Goal: Find specific page/section: Find specific page/section

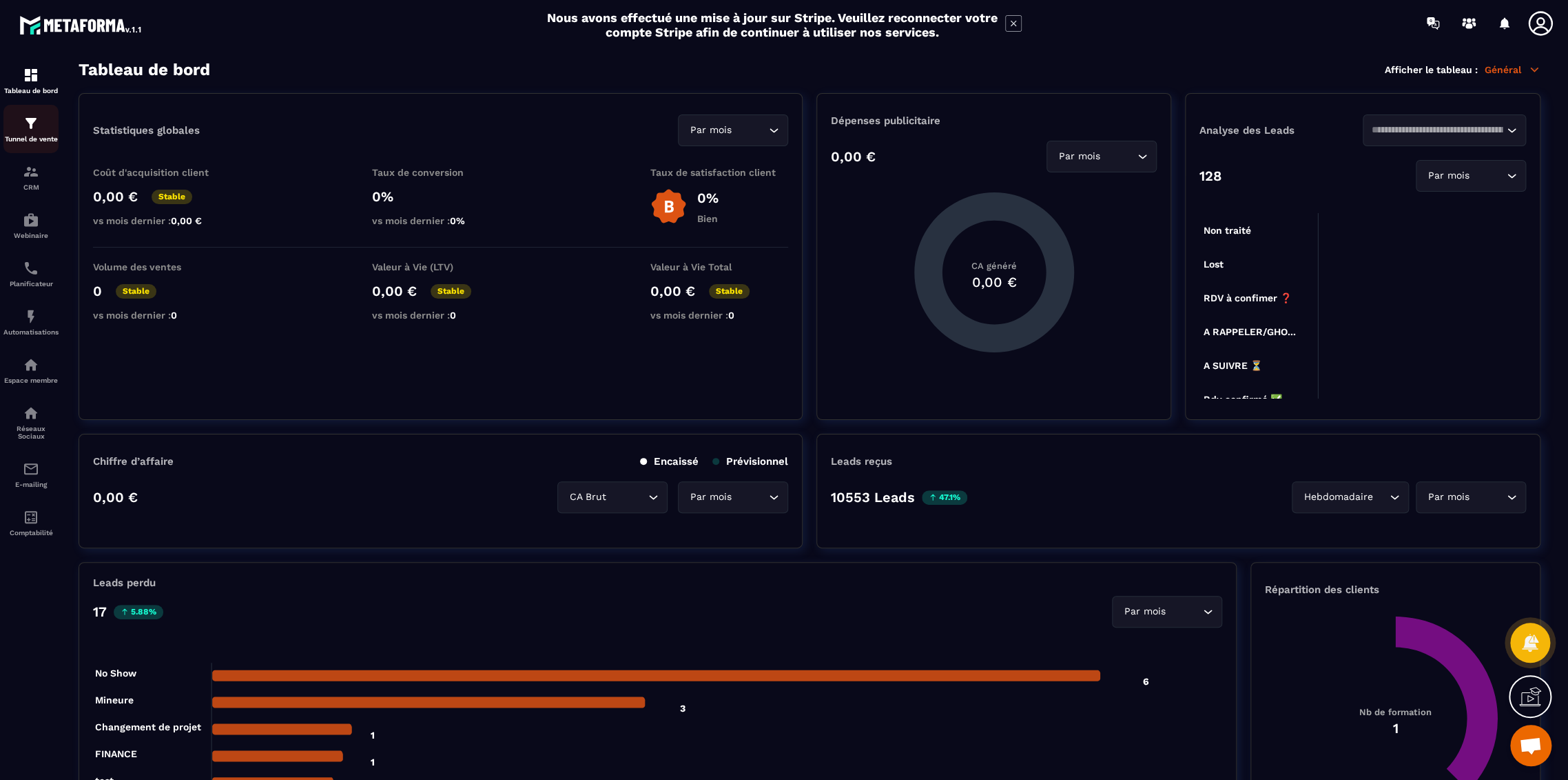
click at [44, 133] on div "Tunnel de vente" at bounding box center [31, 129] width 55 height 28
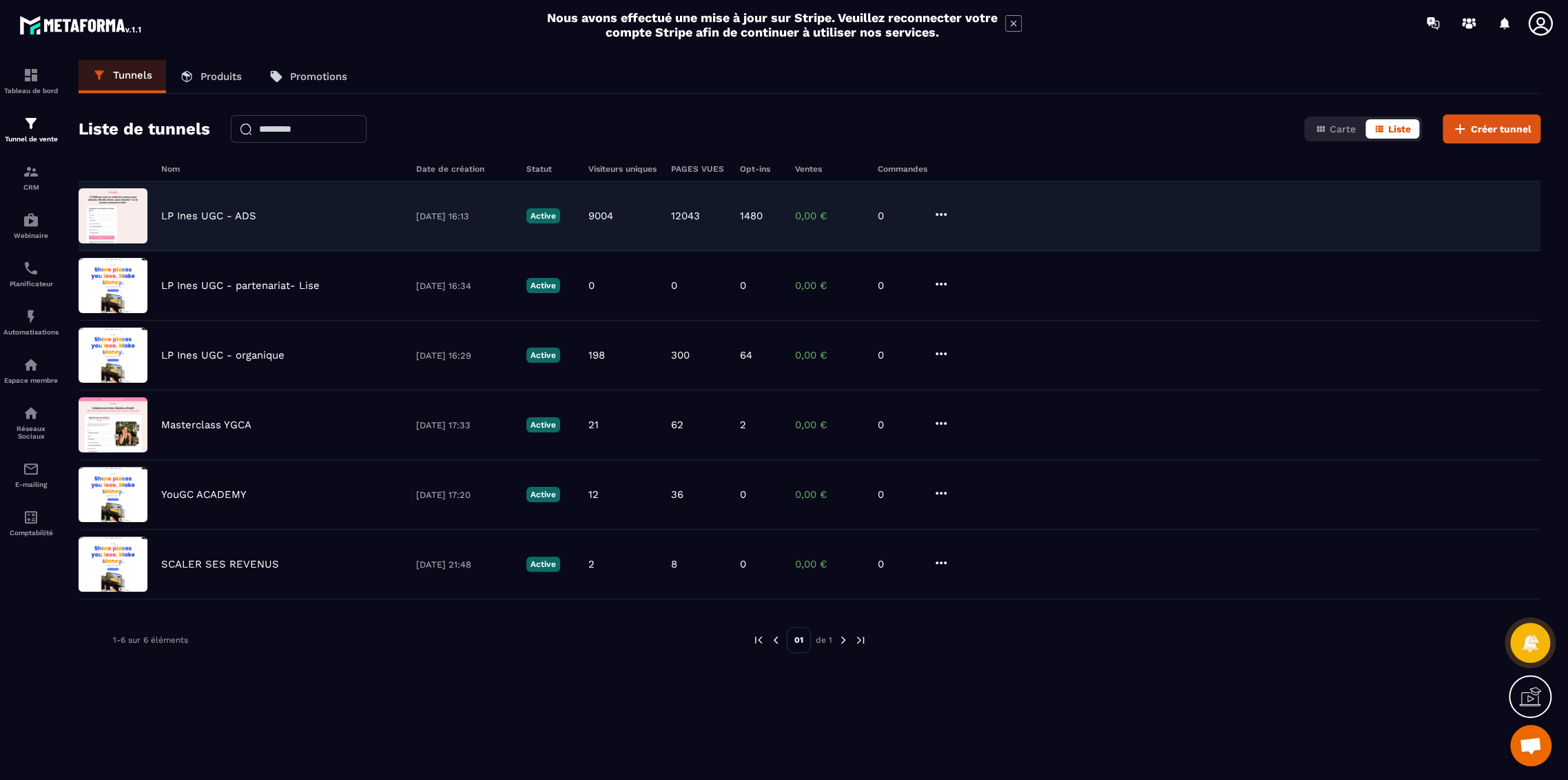
click at [221, 217] on p "LP Ines UGC - ADS" at bounding box center [209, 215] width 95 height 12
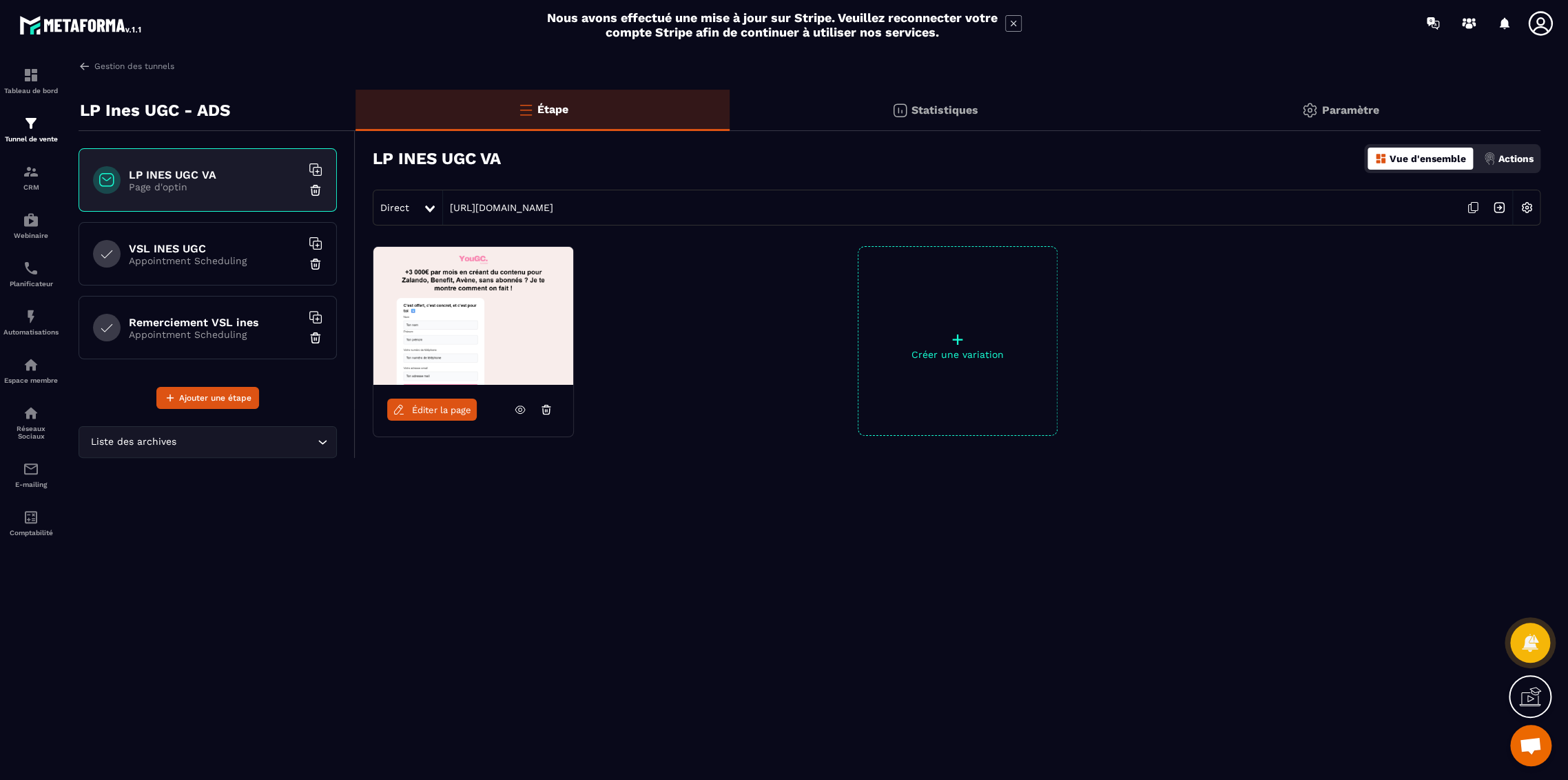
click at [221, 231] on div "VSL INES UGC Appointment Scheduling" at bounding box center [207, 253] width 258 height 63
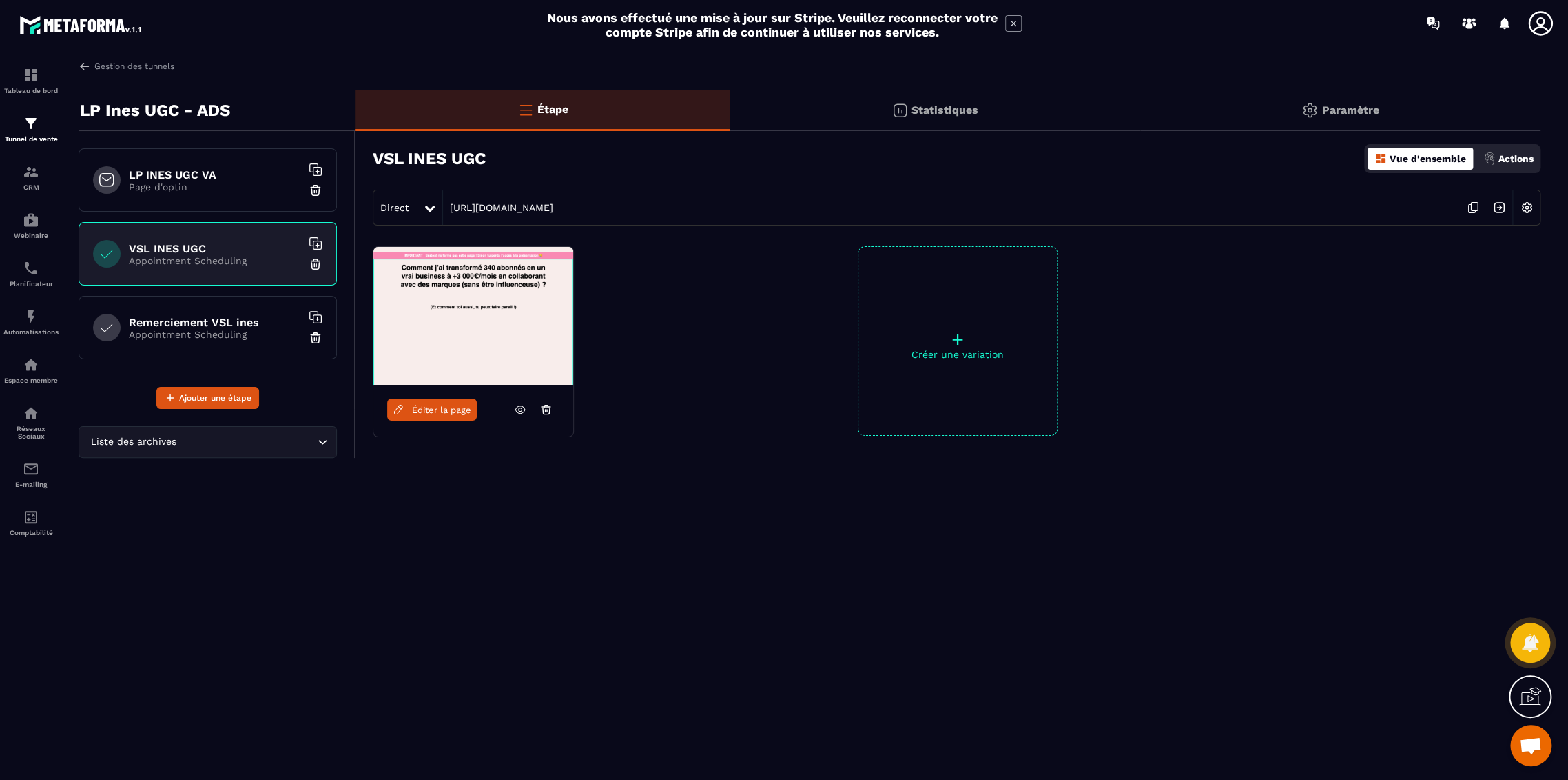
click at [1016, 775] on section "Tableau de bord Tunnel de vente CRM Webinaire Planificateur Automatisations Esp…" at bounding box center [784, 417] width 1568 height 742
click at [686, 736] on div "Gestion des tunnels LP Ines UGC - ADS LP INES UGC VA Page d'optin VSL INES UGC …" at bounding box center [809, 417] width 1490 height 714
drag, startPoint x: 1411, startPoint y: 414, endPoint x: 1274, endPoint y: 409, distance: 137.1
click at [1411, 414] on div at bounding box center [1440, 341] width 200 height 189
click at [273, 329] on p "Appointment Scheduling" at bounding box center [214, 334] width 172 height 11
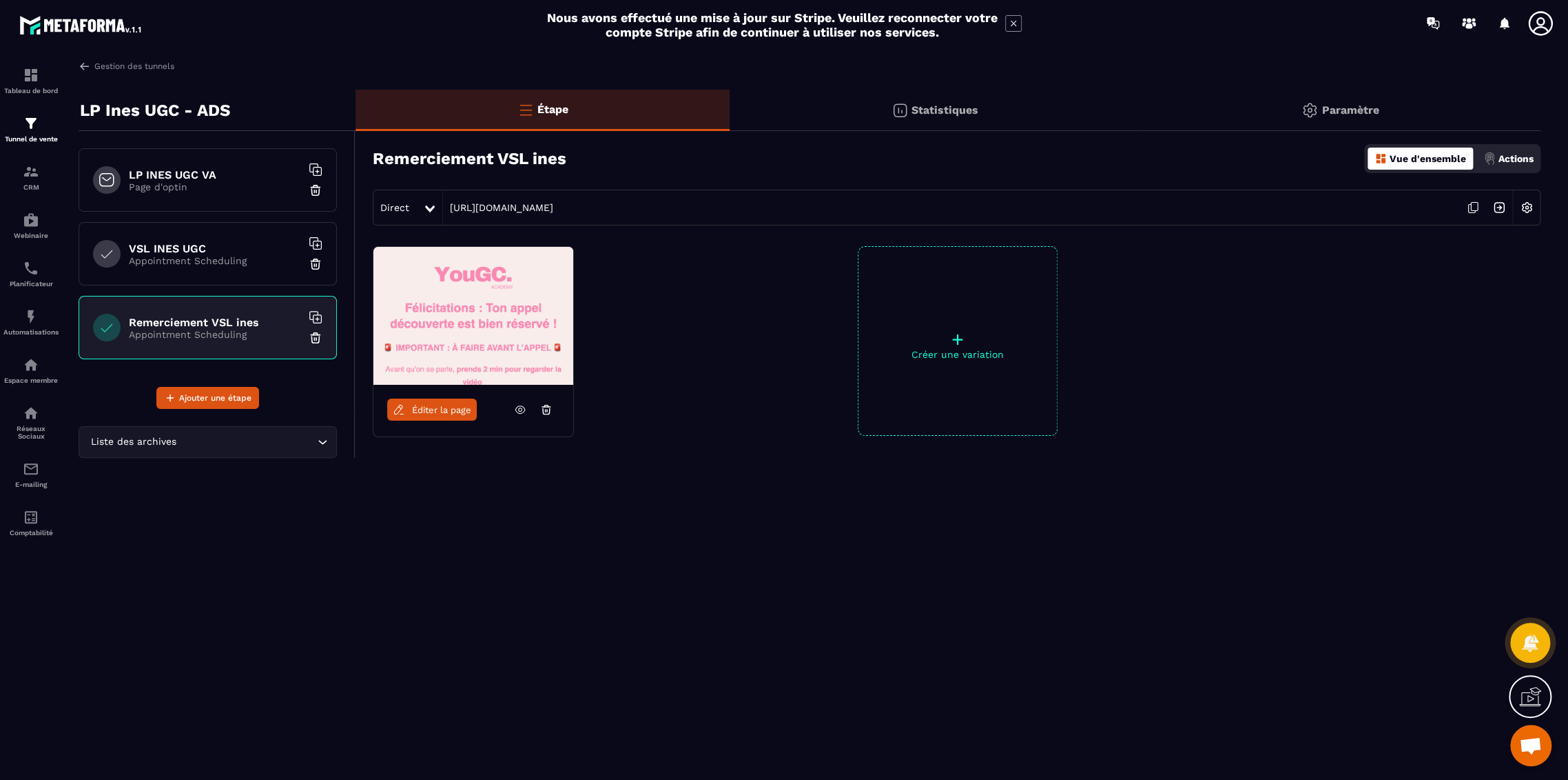
click at [441, 398] on link "Éditer la page" at bounding box center [432, 409] width 90 height 22
